Goal: Information Seeking & Learning: Learn about a topic

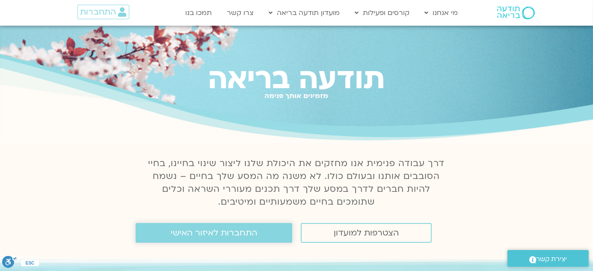
click at [239, 234] on span "התחברות לאיזור האישי" at bounding box center [214, 232] width 86 height 9
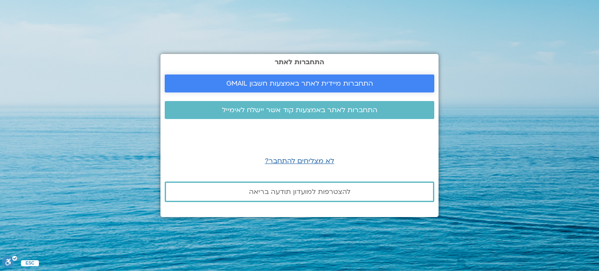
click at [320, 81] on span "התחברות מיידית לאתר באמצעות חשבון GMAIL" at bounding box center [299, 84] width 147 height 8
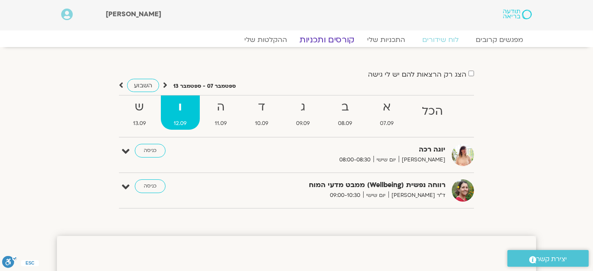
click at [330, 36] on link "קורסים ותכניות" at bounding box center [326, 40] width 75 height 10
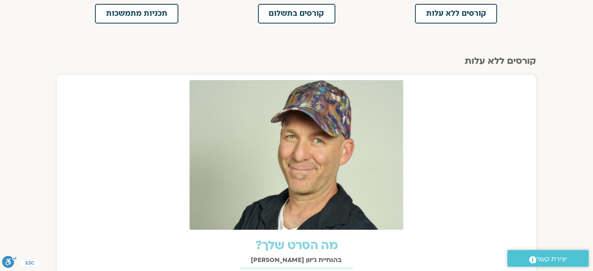
scroll to position [311, 0]
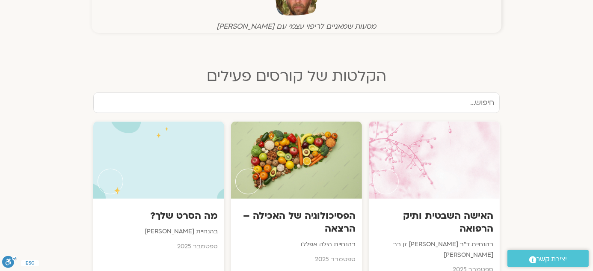
scroll to position [389, 0]
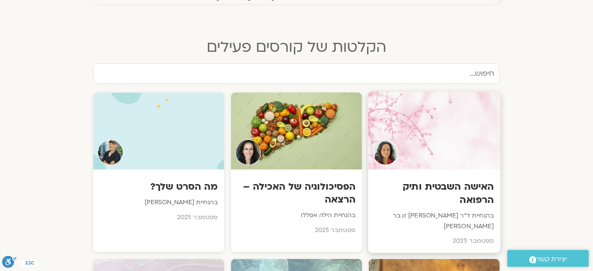
click at [477, 188] on h3 "האישה השבטית ותיק הרפואה" at bounding box center [434, 193] width 119 height 26
